Goal: Information Seeking & Learning: Learn about a topic

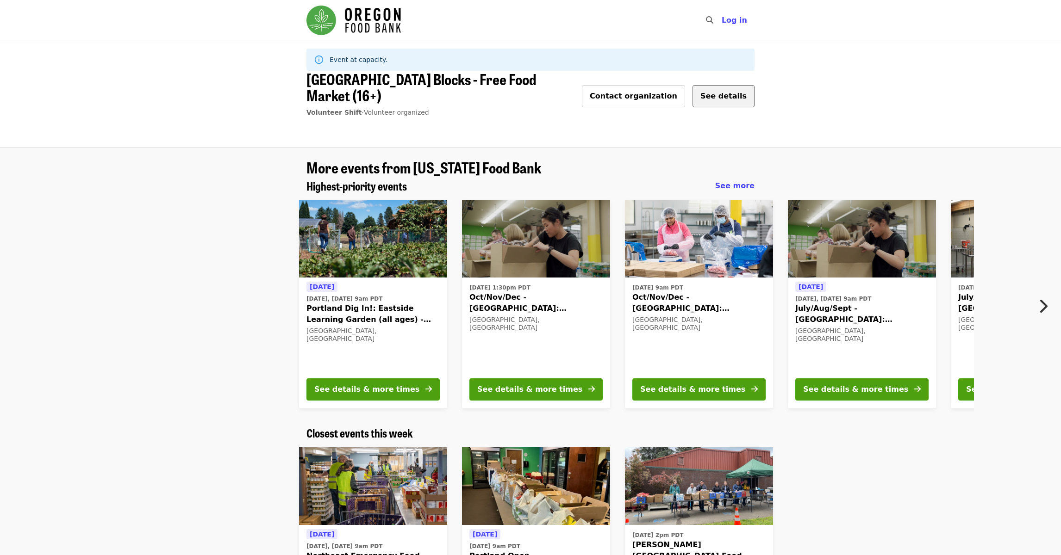
click at [731, 93] on button "See details" at bounding box center [724, 96] width 62 height 22
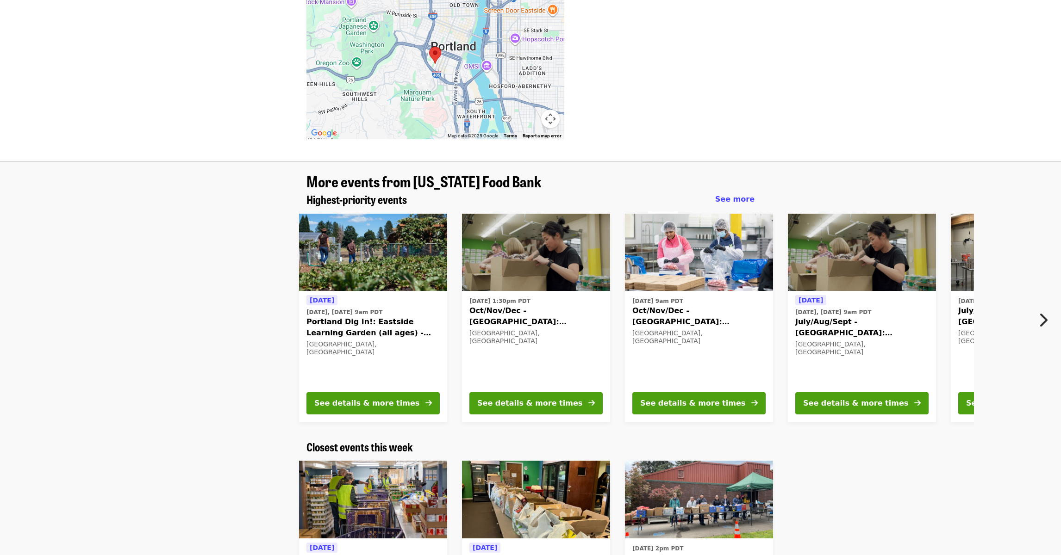
scroll to position [776, 0]
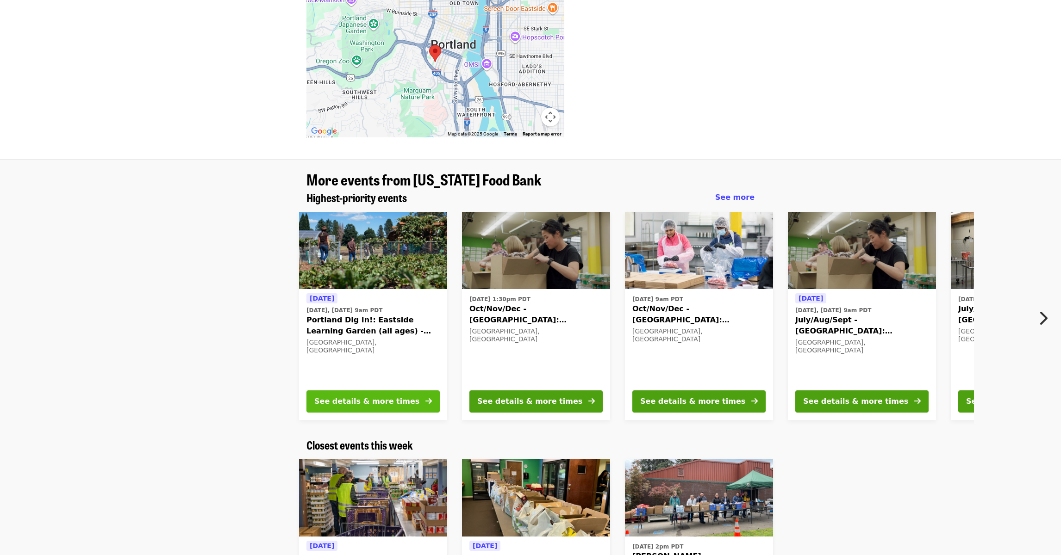
click at [350, 396] on div "See details & more times" at bounding box center [366, 401] width 105 height 11
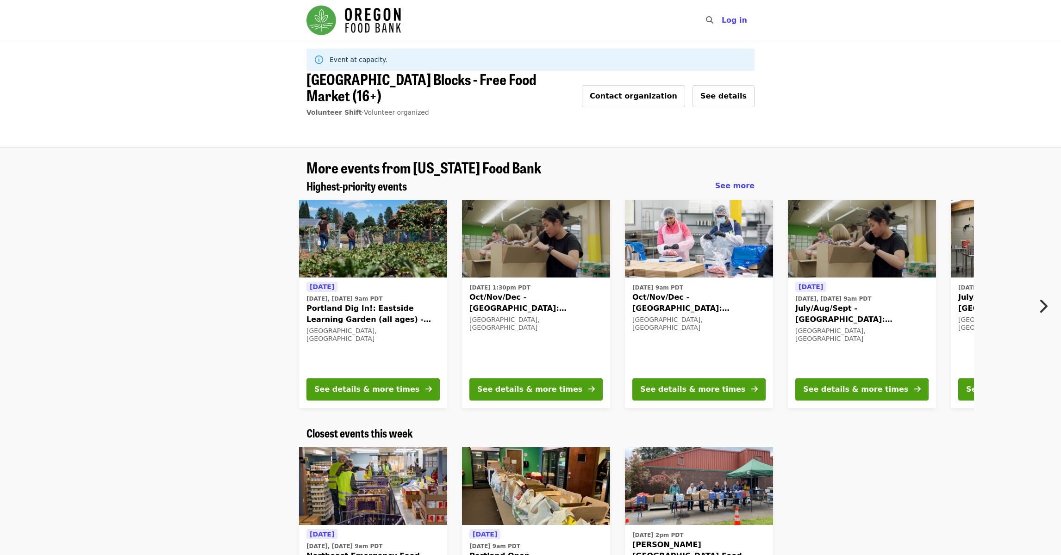
click at [1046, 298] on icon "chevron-right icon" at bounding box center [1042, 307] width 9 height 18
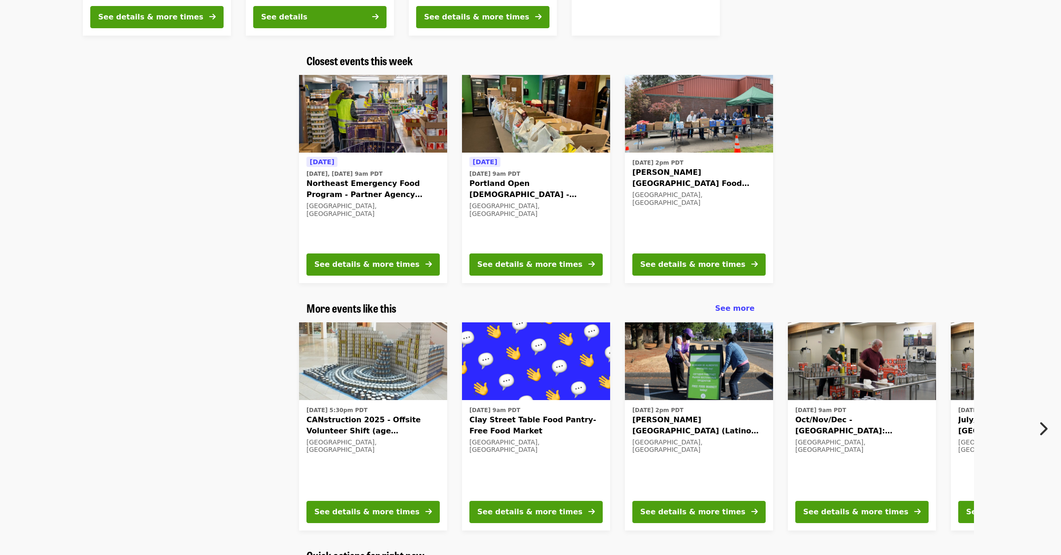
scroll to position [377, 0]
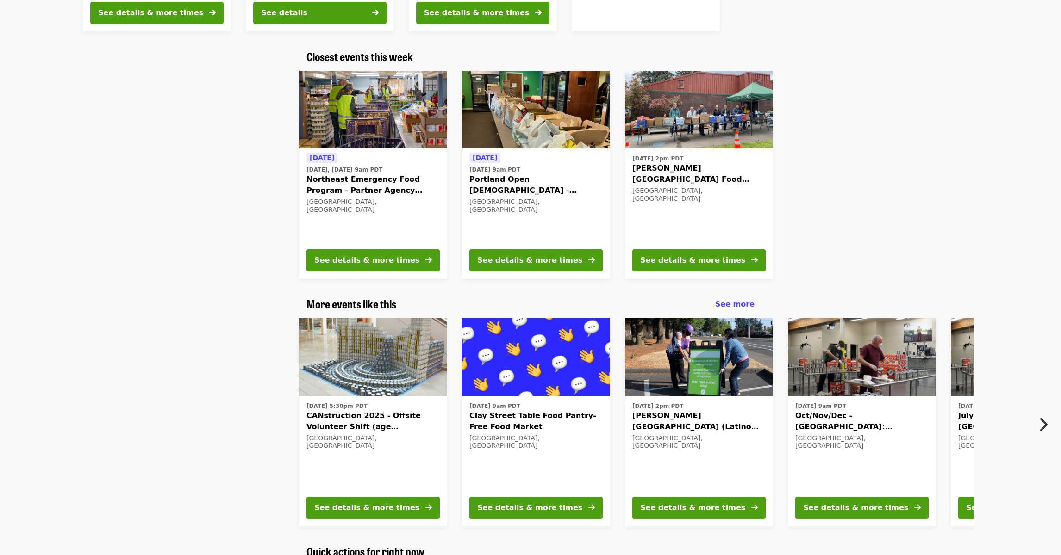
click at [1045, 416] on icon "chevron-right icon" at bounding box center [1042, 425] width 9 height 18
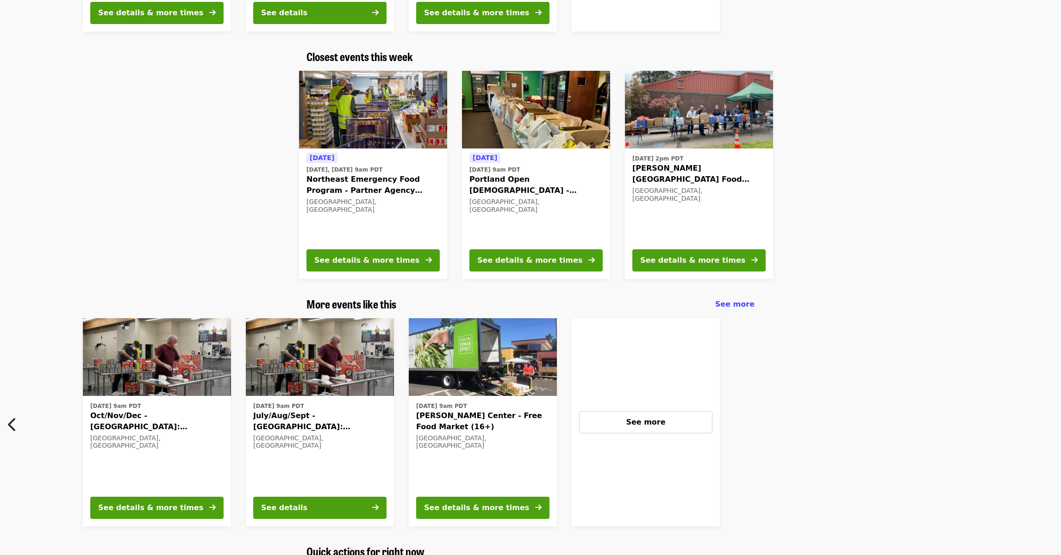
scroll to position [0, 0]
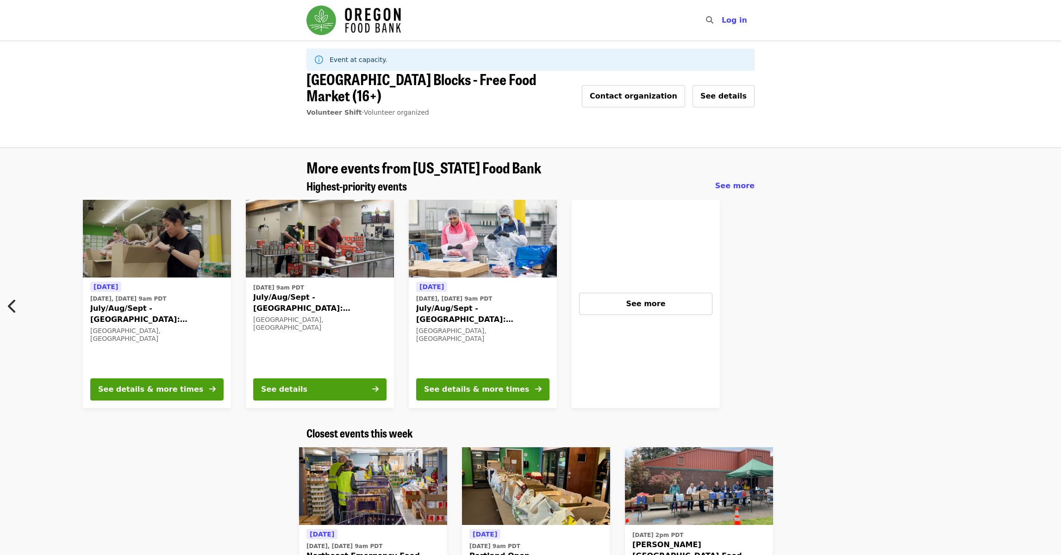
click at [384, 20] on img "Main navigation" at bounding box center [353, 21] width 94 height 30
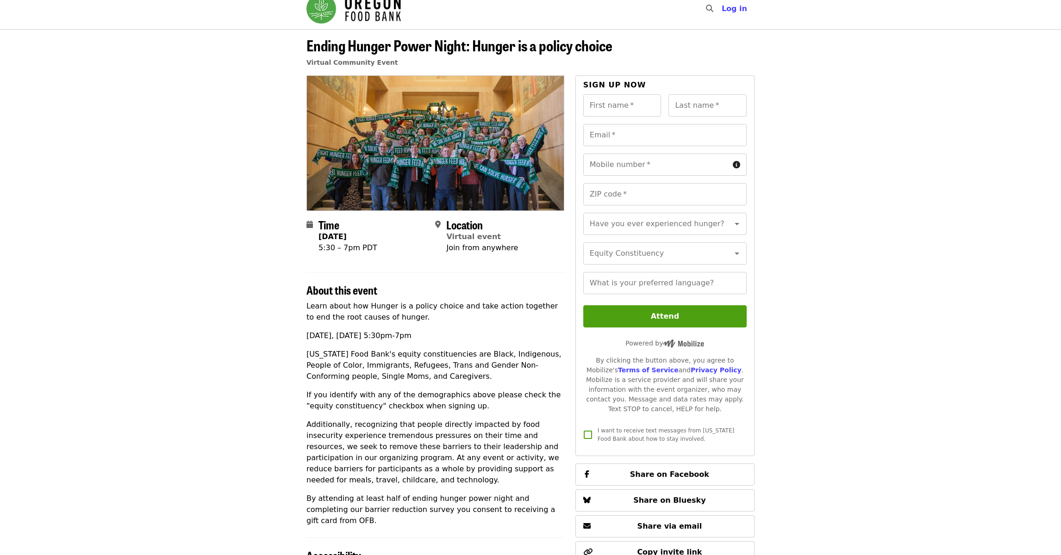
scroll to position [10, 0]
